Goal: Transaction & Acquisition: Purchase product/service

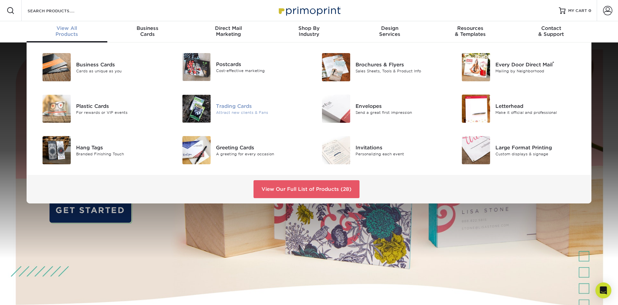
click at [232, 111] on div "Attract new clients & Fans" at bounding box center [260, 113] width 88 height 6
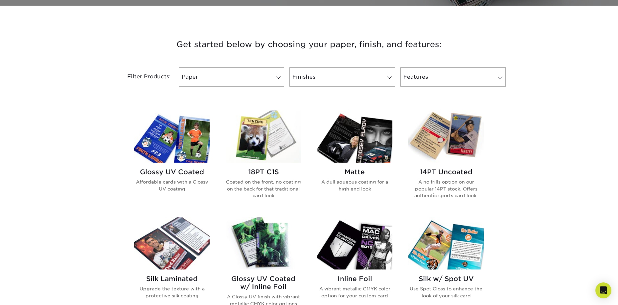
scroll to position [233, 0]
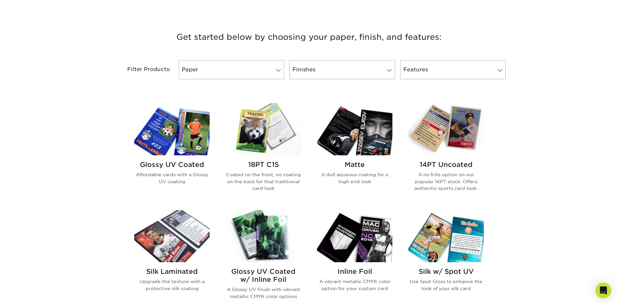
click at [181, 142] on img at bounding box center [171, 129] width 75 height 52
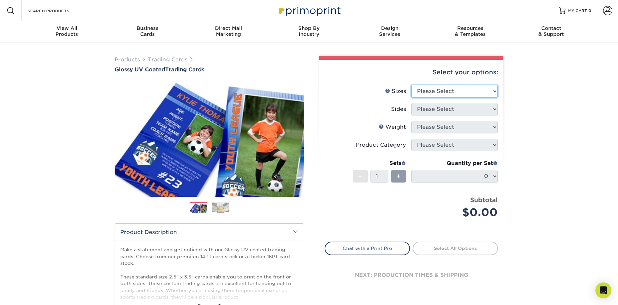
click at [493, 90] on select "Please Select 2.5" x 3.5"" at bounding box center [454, 91] width 86 height 13
select select "2.50x3.50"
click at [411, 85] on select "Please Select 2.5" x 3.5"" at bounding box center [454, 91] width 86 height 13
click at [482, 110] on select "Please Select Print Both Sides Print Front Only" at bounding box center [454, 109] width 86 height 13
select select "13abbda7-1d64-4f25-8bb2-c179b224825d"
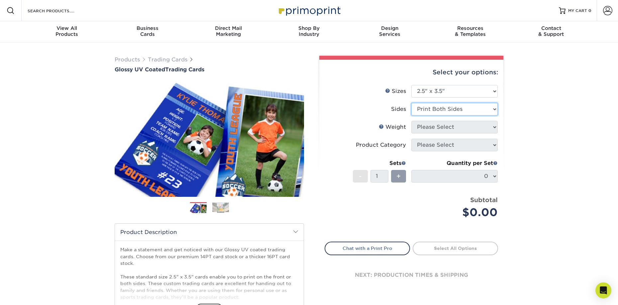
click at [411, 103] on select "Please Select Print Both Sides Print Front Only" at bounding box center [454, 109] width 86 height 13
click at [482, 128] on select "Please Select 16PT 14PT 18PT C1S" at bounding box center [454, 127] width 86 height 13
click at [411, 121] on select "Please Select 16PT 14PT 18PT C1S" at bounding box center [454, 127] width 86 height 13
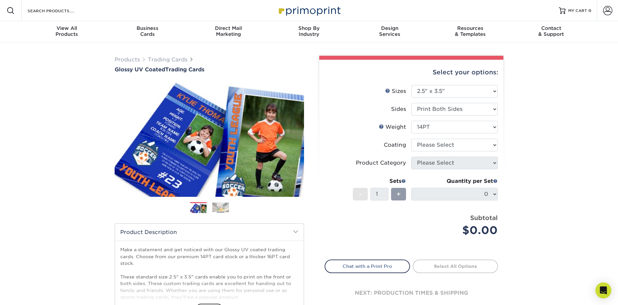
click at [525, 139] on div "Products Trading Cards Glossy UV Coated Trading Cards Previous Next /" at bounding box center [309, 220] width 618 height 355
click at [480, 130] on select "Please Select 16PT 14PT 18PT C1S" at bounding box center [454, 127] width 86 height 13
select select "16PT"
click at [411, 121] on select "Please Select 16PT 14PT 18PT C1S" at bounding box center [454, 127] width 86 height 13
click at [531, 138] on div "Products Trading Cards Glossy UV Coated Trading Cards Previous Next /" at bounding box center [309, 220] width 618 height 355
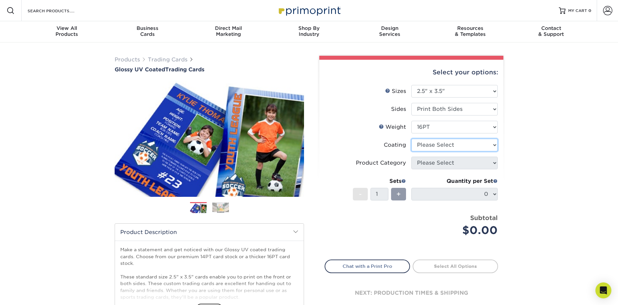
click at [477, 142] on select at bounding box center [454, 145] width 86 height 13
select select "ae367451-b2b8-45df-a344-0f05b6a12993"
click at [411, 139] on select at bounding box center [454, 145] width 86 height 13
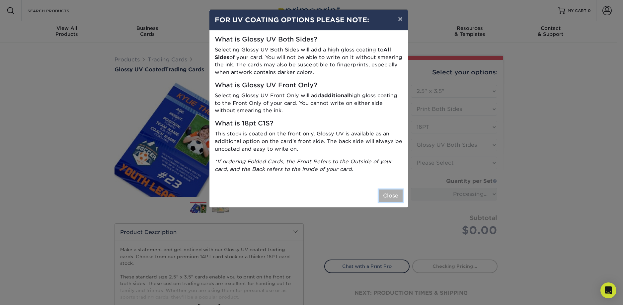
click at [398, 195] on button "Close" at bounding box center [391, 196] width 24 height 13
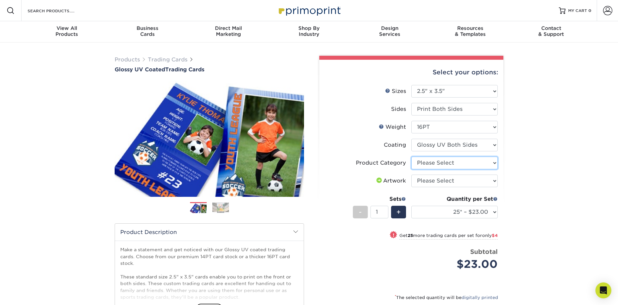
click at [452, 166] on select "Please Select Trading Cards" at bounding box center [454, 163] width 86 height 13
select select "c2f9bce9-36c2-409d-b101-c29d9d031e18"
click at [411, 157] on select "Please Select Trading Cards" at bounding box center [454, 163] width 86 height 13
click at [454, 180] on select "Please Select I will upload files I need a design - $100" at bounding box center [454, 181] width 86 height 13
select select "upload"
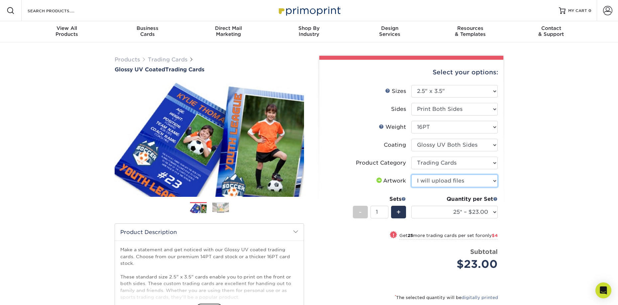
click at [411, 175] on select "Please Select I will upload files I need a design - $100" at bounding box center [454, 181] width 86 height 13
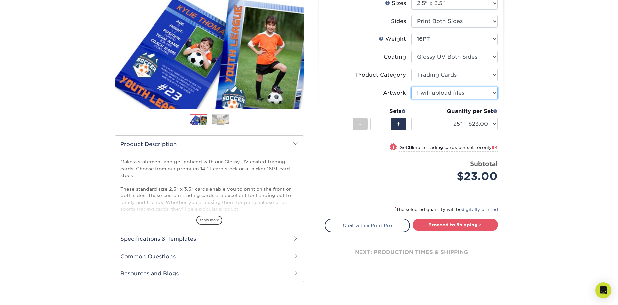
scroll to position [100, 0]
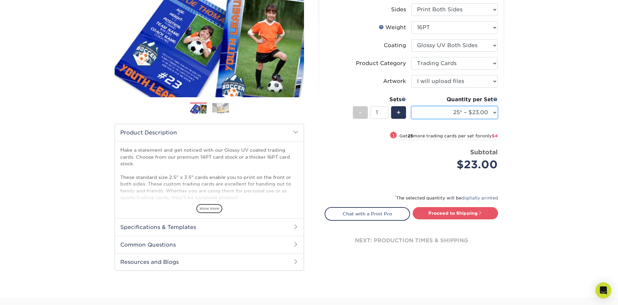
click at [482, 110] on select "25* – $23.00 50* – $27.00 75* – $33.00 100* – $37.00 250* – $47.00 500 – $58.00…" at bounding box center [454, 112] width 86 height 13
select select "100* – $37.00"
click at [411, 106] on select "25* – $23.00 50* – $27.00 75* – $33.00 100* – $37.00 250* – $47.00 500 – $58.00…" at bounding box center [454, 112] width 86 height 13
click at [536, 134] on div "Products Trading Cards Glossy UV Coated Trading Cards Previous Next /" at bounding box center [309, 120] width 618 height 355
click at [440, 214] on link "Proceed to Shipping" at bounding box center [455, 213] width 85 height 12
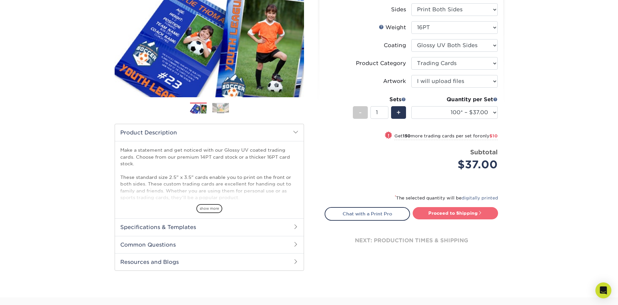
type input "Set 1"
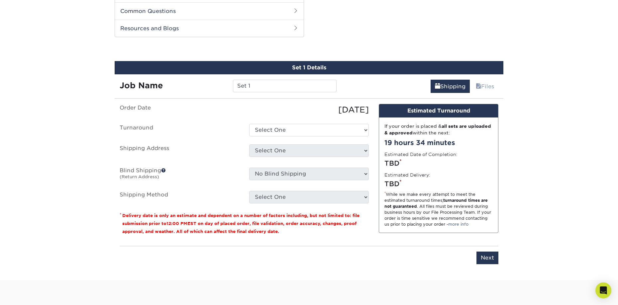
scroll to position [338, 0]
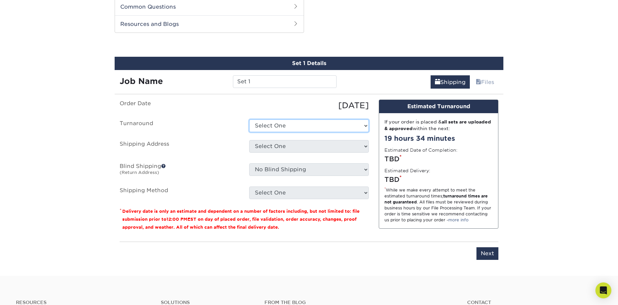
click at [363, 130] on select "Select One 2-4 Business Days 2 Day Next Business Day" at bounding box center [309, 126] width 120 height 13
select select "85eeae86-f890-4d21-9299-1bab3b52d96f"
click at [249, 120] on select "Select One 2-4 Business Days 2 Day Next Business Day" at bounding box center [309, 126] width 120 height 13
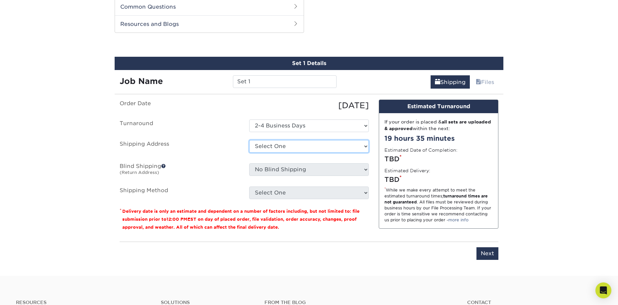
click at [349, 149] on select "Select One + Add New Address - Login" at bounding box center [309, 146] width 120 height 13
select select "newaddress"
click at [249, 140] on select "Select One + Add New Address - Login" at bounding box center [309, 146] width 120 height 13
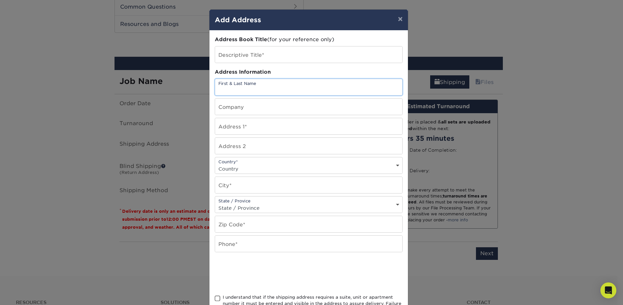
click at [270, 87] on input "text" at bounding box center [308, 87] width 187 height 16
type input "Brittany Bauer"
click at [268, 130] on input "text" at bounding box center [308, 126] width 187 height 16
type input "805 Kelly Drive"
click at [272, 189] on input "text" at bounding box center [308, 185] width 187 height 16
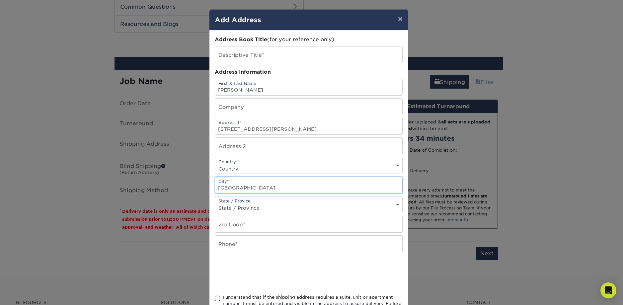
type input "East Aurora"
click at [279, 210] on select "State / Province Alabama Alaska Arizona Arkansas California Colorado Connecticu…" at bounding box center [308, 208] width 187 height 10
select select "NY"
click at [215, 203] on select "State / Province Alabama Alaska Arizona Arkansas California Colorado Connecticu…" at bounding box center [308, 208] width 187 height 10
click at [284, 228] on input "text" at bounding box center [308, 224] width 187 height 16
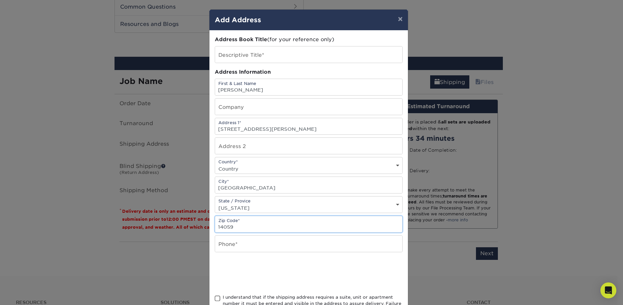
type input "14059"
click at [130, 269] on div "× Add Address Address Book Title (for your reference only) Descriptive Title* A…" at bounding box center [311, 152] width 623 height 305
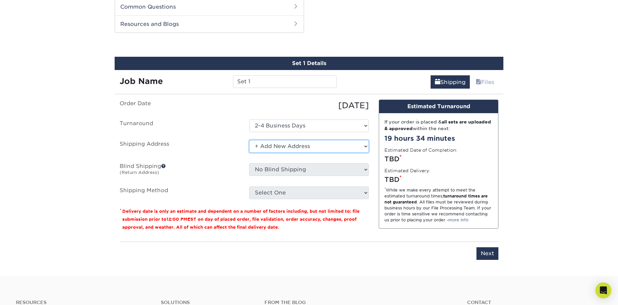
click at [314, 146] on select "Select One + Add New Address - Login" at bounding box center [309, 146] width 120 height 13
click at [339, 254] on div "Please enter job name and select desired turnaround time, shipping address and …" at bounding box center [309, 251] width 379 height 18
click at [344, 145] on select "Select One + Add New Address - Login" at bounding box center [309, 146] width 120 height 13
click at [249, 140] on select "Select One + Add New Address - Login" at bounding box center [309, 146] width 120 height 13
click at [485, 250] on input "Next" at bounding box center [487, 253] width 22 height 13
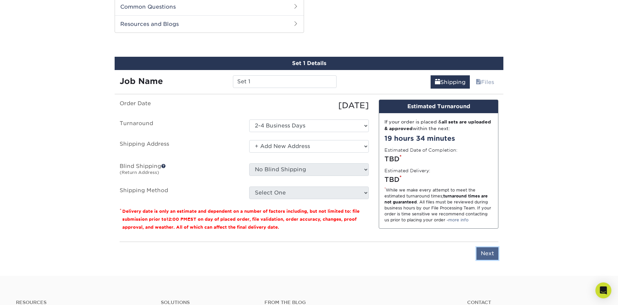
type input "Next"
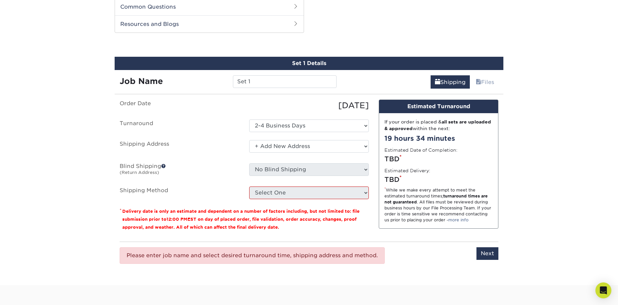
click at [260, 266] on div "Please enter job name and select desired turnaround time, shipping address and …" at bounding box center [309, 256] width 379 height 28
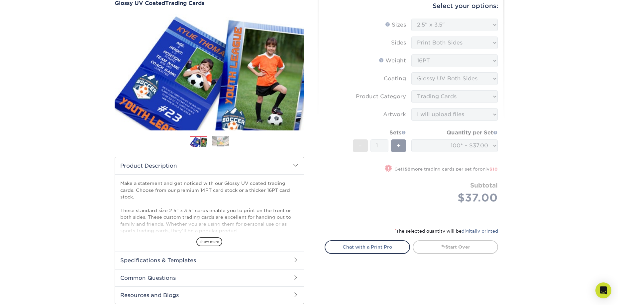
scroll to position [100, 0]
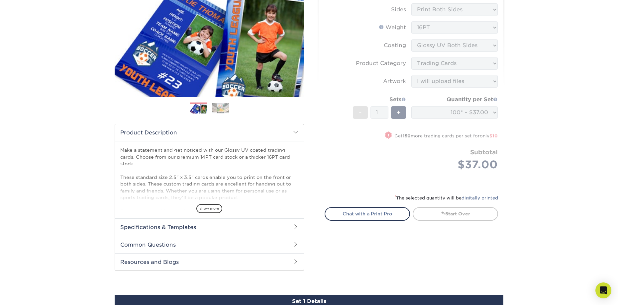
click at [414, 176] on form "Sizes Help Sizes Please Select 2.5" x 3.5" Sides Please Select 16PT - 1" at bounding box center [411, 85] width 173 height 201
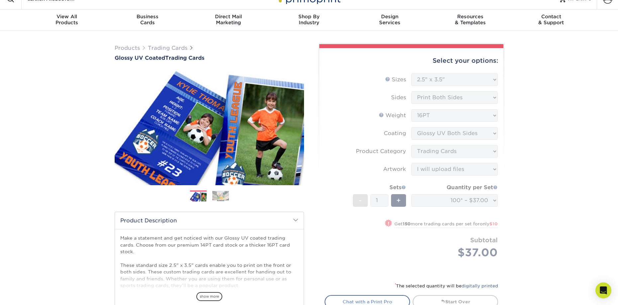
scroll to position [0, 0]
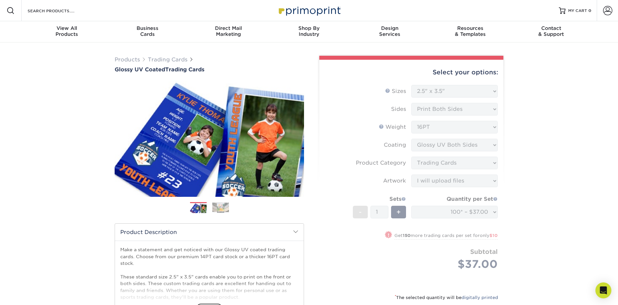
click at [491, 180] on form "Sizes Help Sizes Please Select 2.5" x 3.5" Sides Please Select 16PT - 1" at bounding box center [411, 185] width 173 height 201
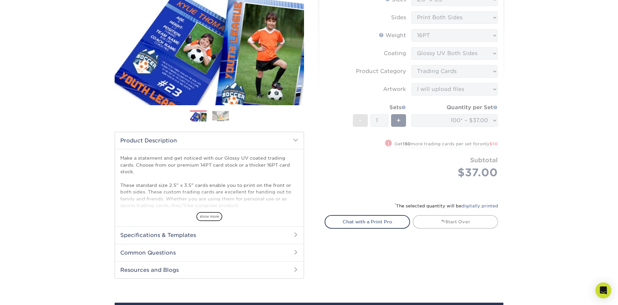
scroll to position [133, 0]
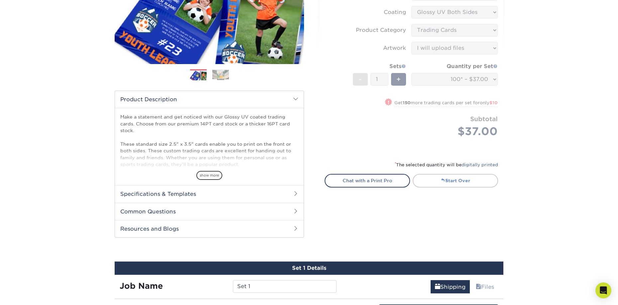
click at [465, 186] on link "Start Over" at bounding box center [455, 180] width 85 height 13
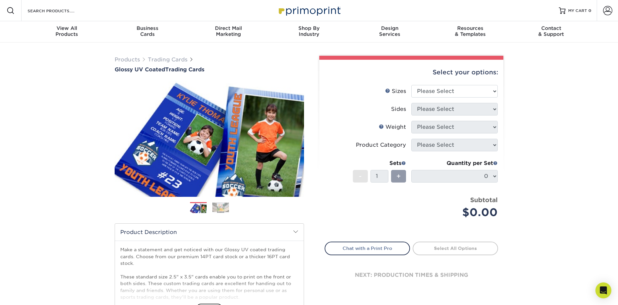
scroll to position [33, 0]
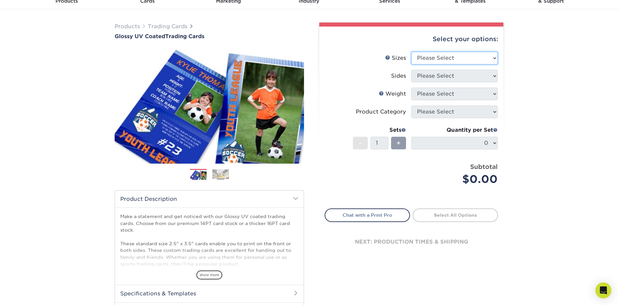
click at [477, 60] on select "Please Select 2.5" x 3.5"" at bounding box center [454, 58] width 86 height 13
select select "2.50x3.50"
click at [411, 52] on select "Please Select 2.5" x 3.5"" at bounding box center [454, 58] width 86 height 13
click at [474, 76] on select "Please Select Print Both Sides Print Front Only" at bounding box center [454, 76] width 86 height 13
select select "13abbda7-1d64-4f25-8bb2-c179b224825d"
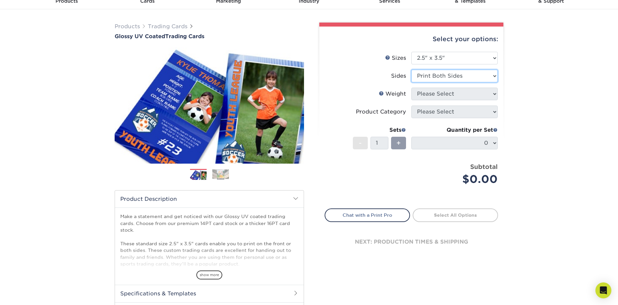
click at [411, 70] on select "Please Select Print Both Sides Print Front Only" at bounding box center [454, 76] width 86 height 13
click at [472, 93] on select "Please Select 16PT 14PT 18PT C1S" at bounding box center [454, 94] width 86 height 13
select select "16PT"
click at [411, 88] on select "Please Select 16PT 14PT 18PT C1S" at bounding box center [454, 94] width 86 height 13
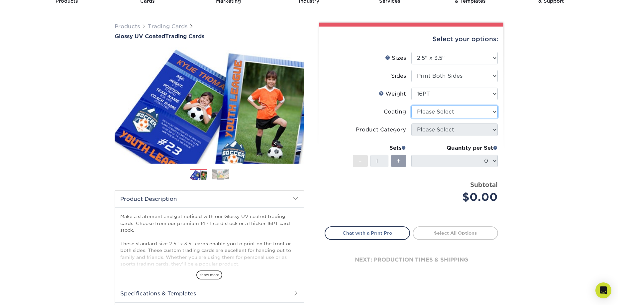
click at [464, 114] on select at bounding box center [454, 112] width 86 height 13
select select "ae367451-b2b8-45df-a344-0f05b6a12993"
click at [411, 106] on select at bounding box center [454, 112] width 86 height 13
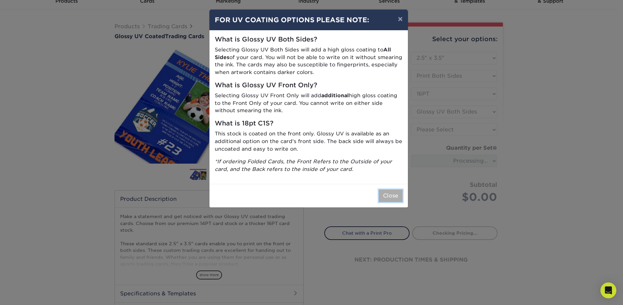
click at [395, 196] on button "Close" at bounding box center [391, 196] width 24 height 13
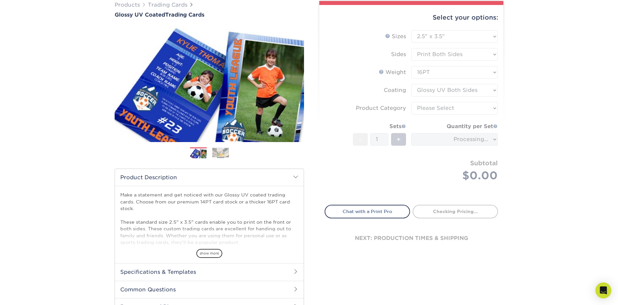
scroll to position [66, 0]
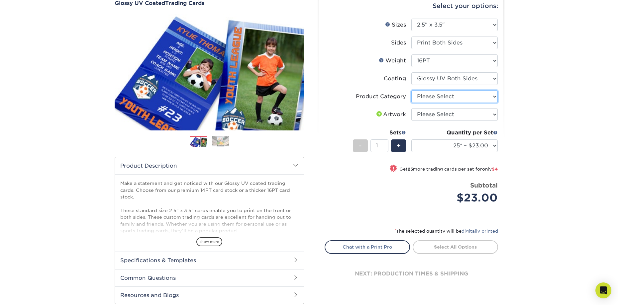
click at [480, 96] on select "Please Select Trading Cards" at bounding box center [454, 96] width 86 height 13
select select "c2f9bce9-36c2-409d-b101-c29d9d031e18"
click at [411, 90] on select "Please Select Trading Cards" at bounding box center [454, 96] width 86 height 13
click at [480, 113] on select "Please Select I will upload files I need a design - $100" at bounding box center [454, 114] width 86 height 13
select select "upload"
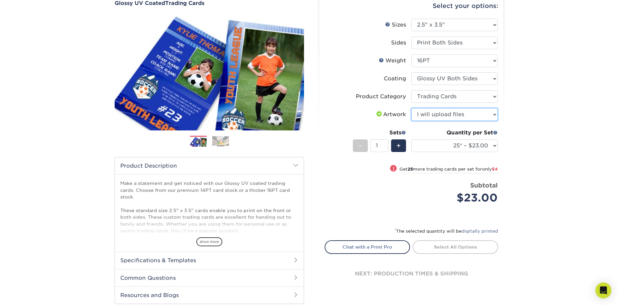
click at [411, 108] on select "Please Select I will upload files I need a design - $100" at bounding box center [454, 114] width 86 height 13
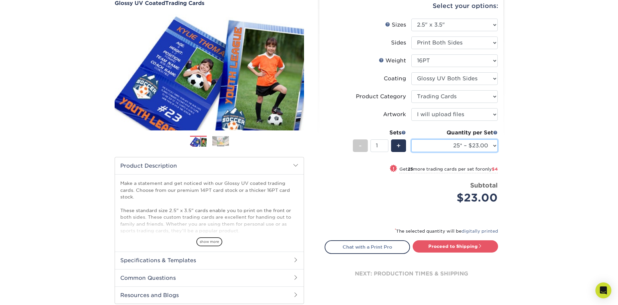
click at [488, 146] on select "25* – $23.00 50* – $27.00 75* – $33.00 100* – $37.00 250* – $47.00 500 – $58.00…" at bounding box center [454, 146] width 86 height 13
click at [411, 140] on select "25* – $23.00 50* – $27.00 75* – $33.00 100* – $37.00 250* – $47.00 500 – $58.00…" at bounding box center [454, 146] width 86 height 13
click at [539, 170] on div "Products Trading Cards Glossy UV Coated Trading Cards Previous Next /" at bounding box center [309, 153] width 618 height 355
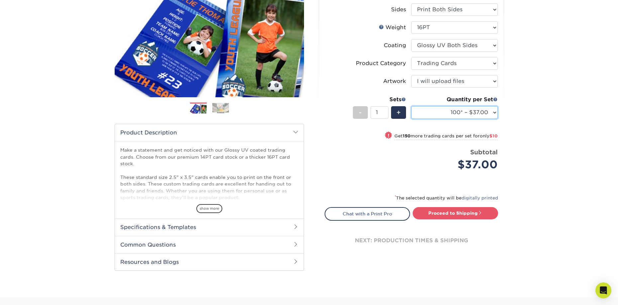
click at [483, 113] on select "25* – $23.00 50* – $27.00 75* – $33.00 100* – $37.00 250* – $47.00 500 – $58.00…" at bounding box center [454, 112] width 86 height 13
select select "250* – $47.00"
click at [411, 106] on select "25* – $23.00 50* – $27.00 75* – $33.00 100* – $37.00 250* – $47.00 500 – $58.00…" at bounding box center [454, 112] width 86 height 13
click at [520, 156] on div "Products Trading Cards Glossy UV Coated Trading Cards Previous Next /" at bounding box center [309, 120] width 618 height 355
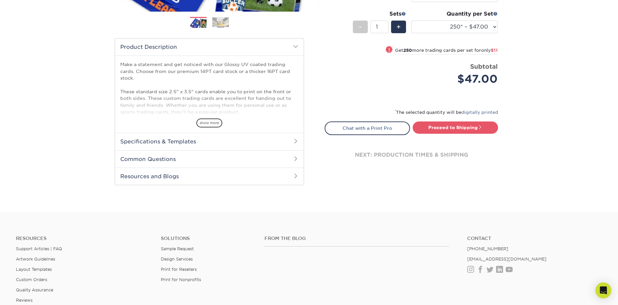
scroll to position [199, 0]
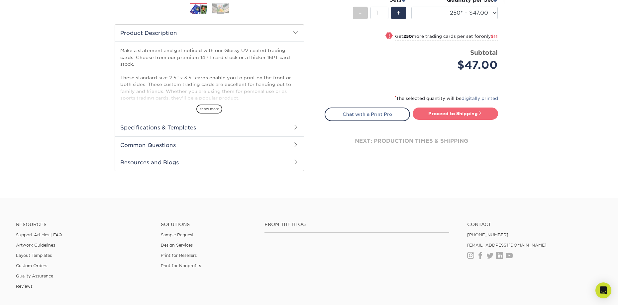
click at [465, 117] on link "Proceed to Shipping" at bounding box center [455, 114] width 85 height 12
type input "Set 1"
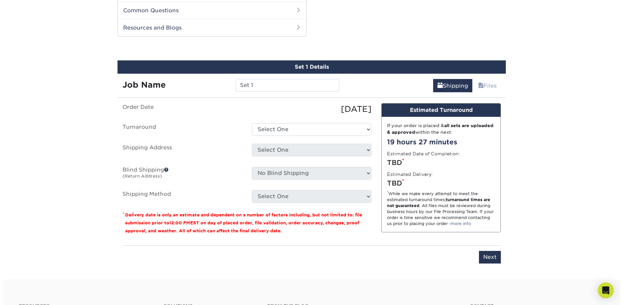
scroll to position [338, 0]
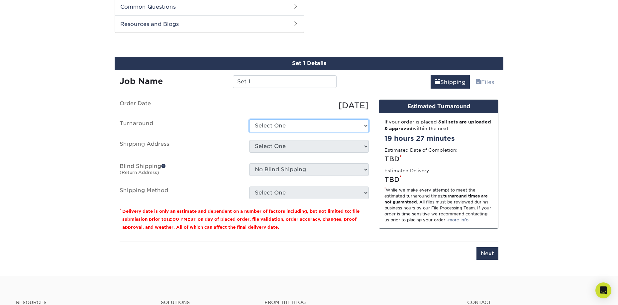
click at [364, 129] on select "Select One 2-4 Business Days 2 Day Next Business Day" at bounding box center [309, 126] width 120 height 13
select select "26502710-eeab-489e-9526-1e8c4bcb7dac"
click at [249, 120] on select "Select One 2-4 Business Days 2 Day Next Business Day" at bounding box center [309, 126] width 120 height 13
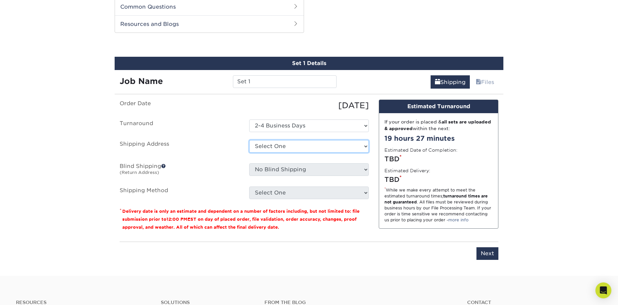
click at [329, 144] on select "Select One + Add New Address - Login" at bounding box center [309, 146] width 120 height 13
select select "newaddress"
click at [249, 140] on select "Select One + Add New Address - Login" at bounding box center [309, 146] width 120 height 13
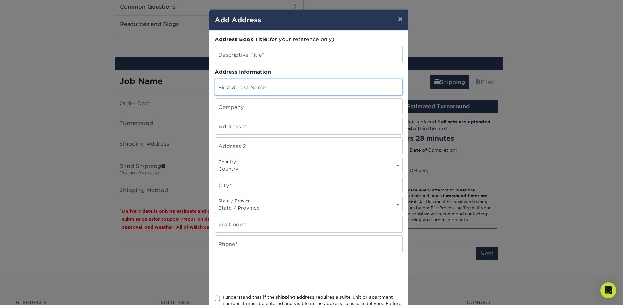
click at [296, 93] on input "text" at bounding box center [308, 87] width 187 height 16
type input "Brittany Bauer"
click at [258, 125] on input "text" at bounding box center [308, 126] width 187 height 16
type input "805 Kelly Drive"
select select "US"
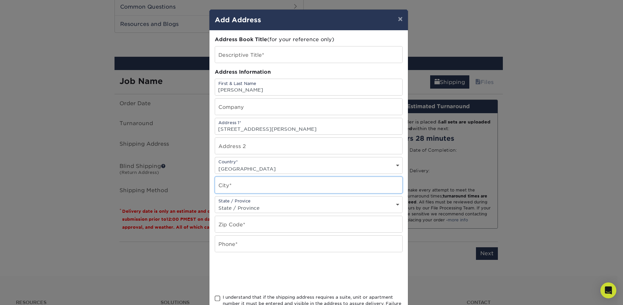
type input "East Aurora"
select select "NY"
click at [267, 228] on input "14059" at bounding box center [308, 224] width 187 height 16
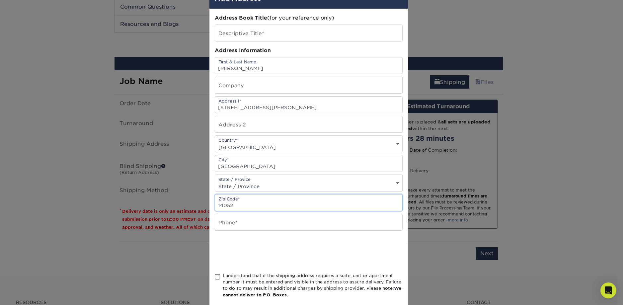
scroll to position [33, 0]
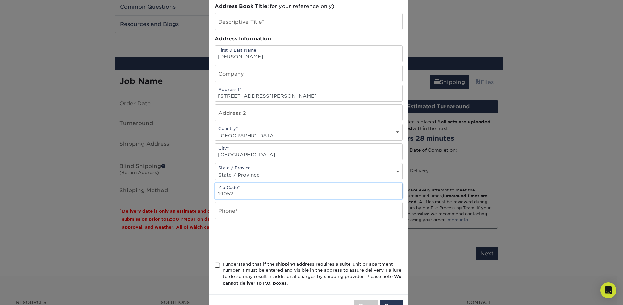
type input "14052"
click at [279, 207] on input "text" at bounding box center [308, 211] width 187 height 16
click at [220, 214] on input "74169976632" at bounding box center [308, 211] width 187 height 16
type input "7169976632"
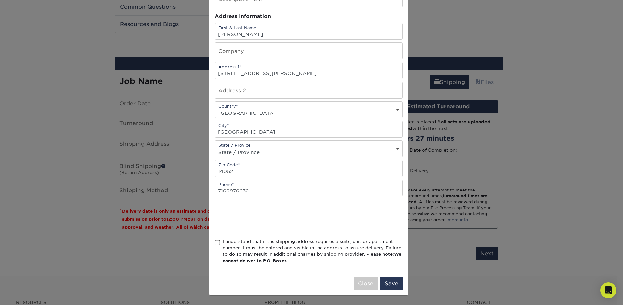
click at [217, 241] on span at bounding box center [218, 243] width 6 height 6
click at [0, 0] on input "I understand that if the shipping address requires a suite, unit or apartment n…" at bounding box center [0, 0] width 0 height 0
click at [388, 282] on button "Save" at bounding box center [392, 284] width 22 height 13
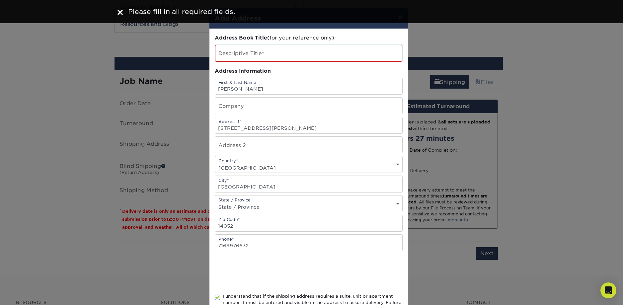
scroll to position [0, 0]
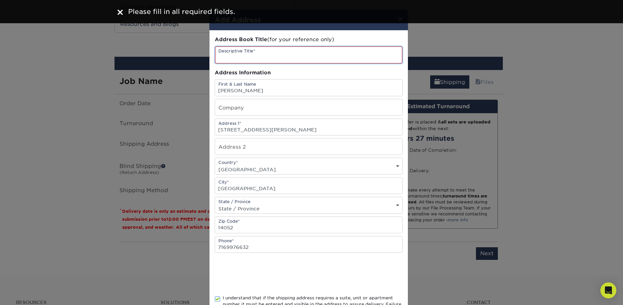
click at [282, 57] on input "text" at bounding box center [308, 55] width 187 height 17
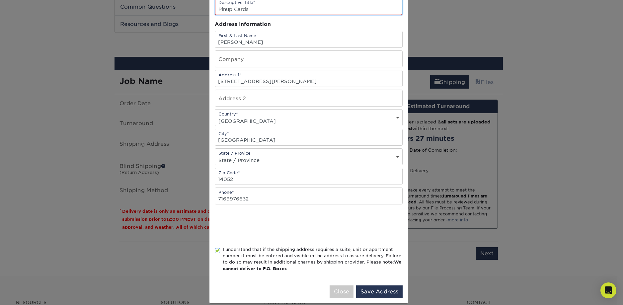
scroll to position [56, 0]
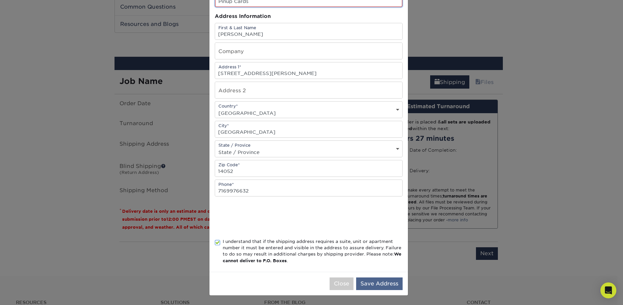
type input "Pinup Cards"
click at [379, 282] on button "Save Address" at bounding box center [379, 284] width 47 height 13
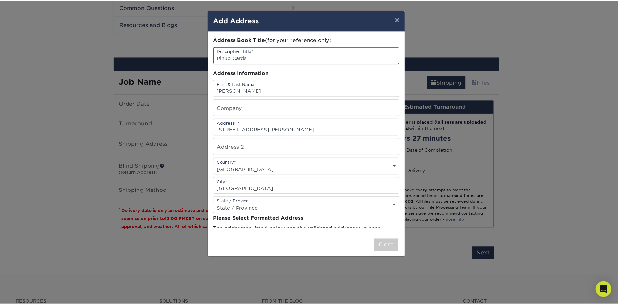
scroll to position [0, 0]
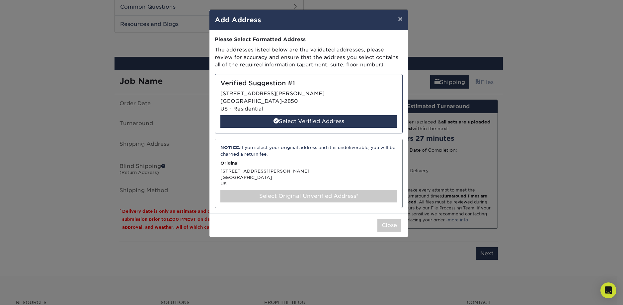
click at [327, 99] on div "Verified Suggestion #1 805 KELLY DR EAST AURORA, NY 14052-2850 US - Residential…" at bounding box center [309, 103] width 188 height 59
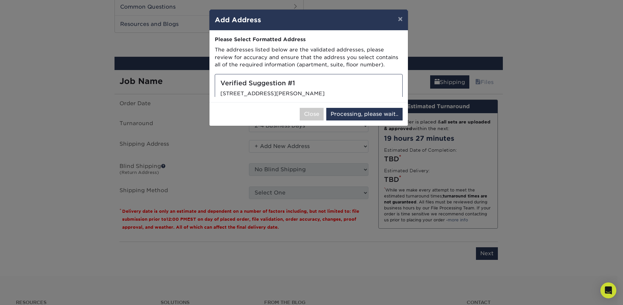
select select "285350"
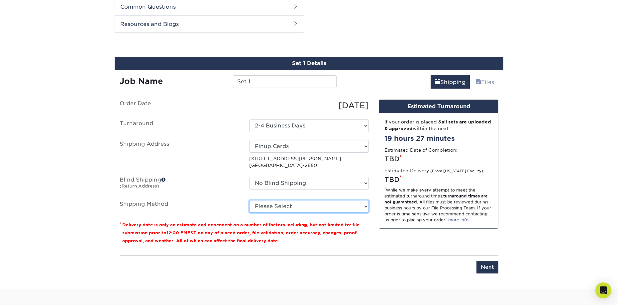
click at [347, 208] on select "Please Select Ground Shipping (+$24.40) 3 Day Shipping Service (+$31.11) 2 Day …" at bounding box center [309, 206] width 120 height 13
select select "03"
click at [249, 200] on select "Please Select Ground Shipping (+$24.40) 3 Day Shipping Service (+$31.11) 2 Day …" at bounding box center [309, 206] width 120 height 13
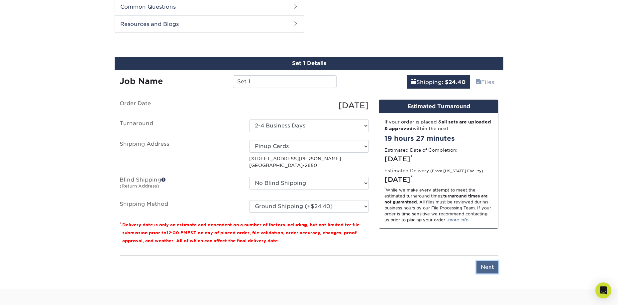
click at [479, 269] on input "Next" at bounding box center [487, 267] width 22 height 13
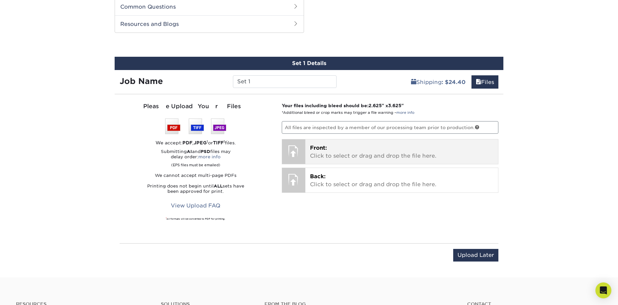
click at [381, 159] on p "Front: Click to select or drag and drop the file here." at bounding box center [402, 152] width 184 height 16
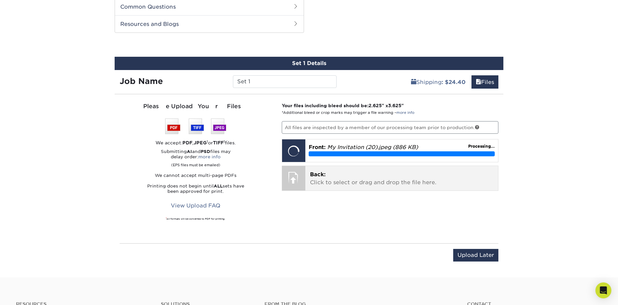
click at [407, 182] on p "Back: Click to select or drag and drop the file here." at bounding box center [402, 179] width 184 height 16
